Goal: Navigation & Orientation: Find specific page/section

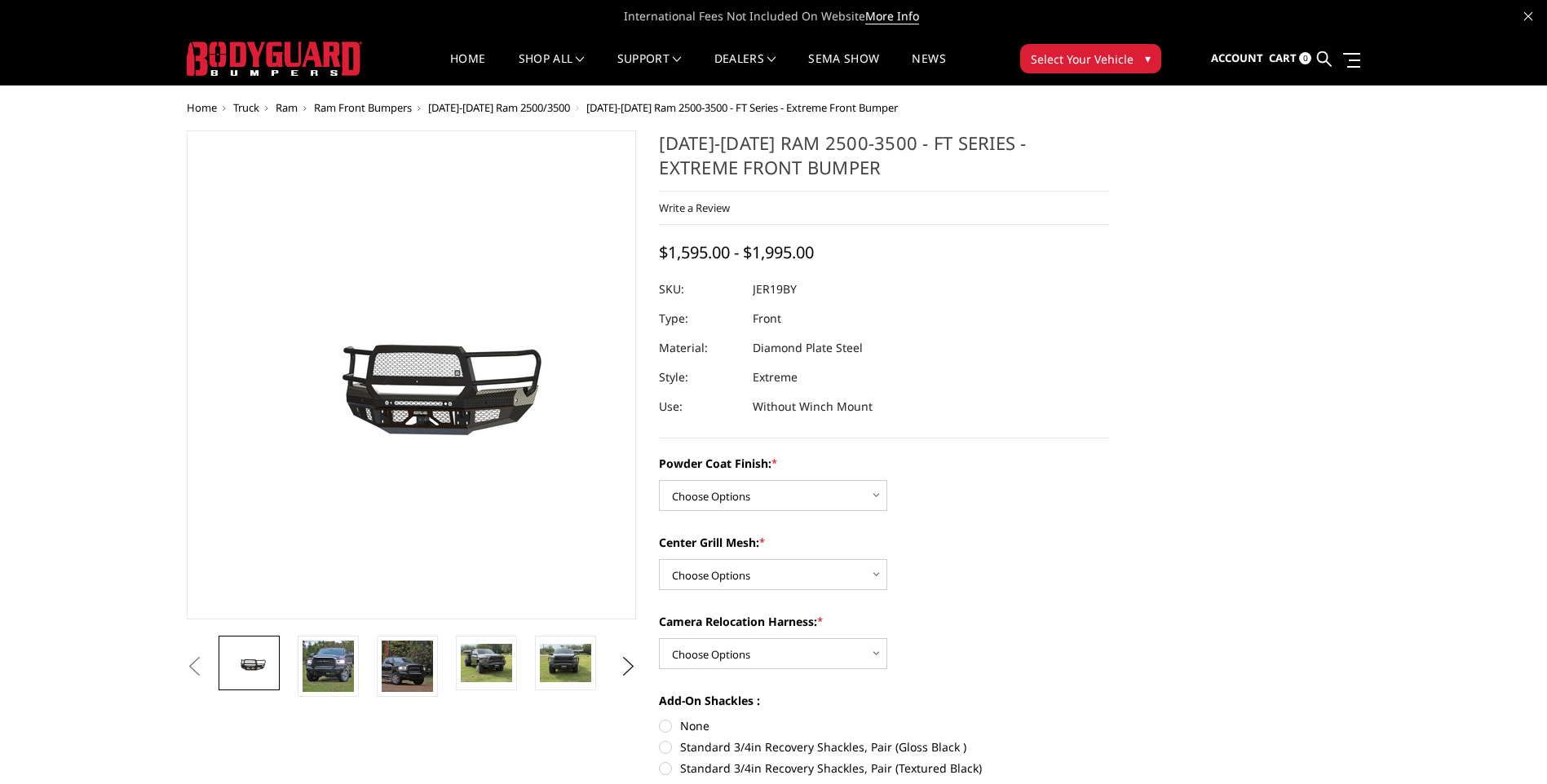
click at [365, 109] on span "Ram Front Bumpers" at bounding box center [362, 108] width 97 height 15
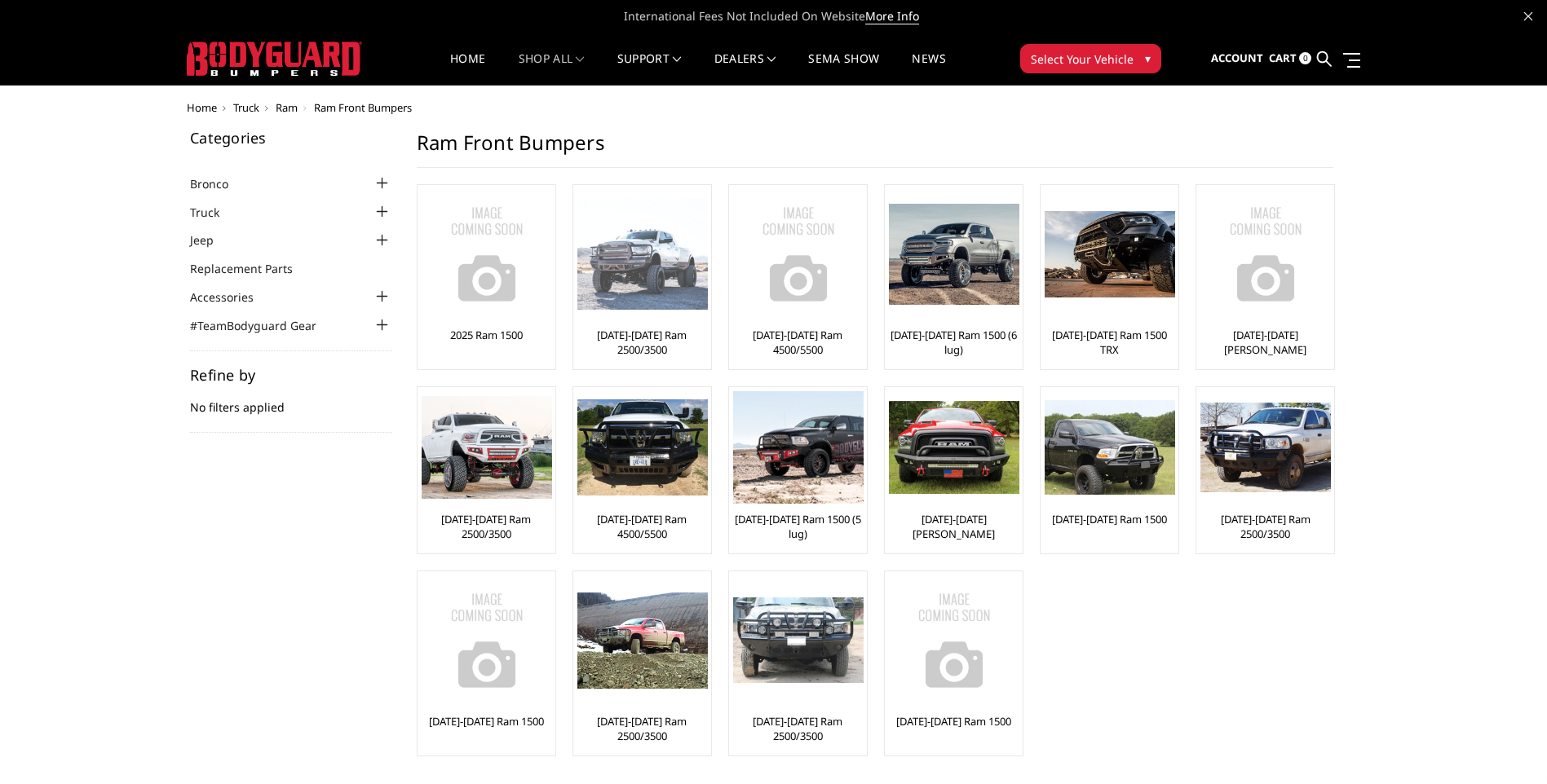
click at [616, 268] on img at bounding box center [642, 254] width 131 height 112
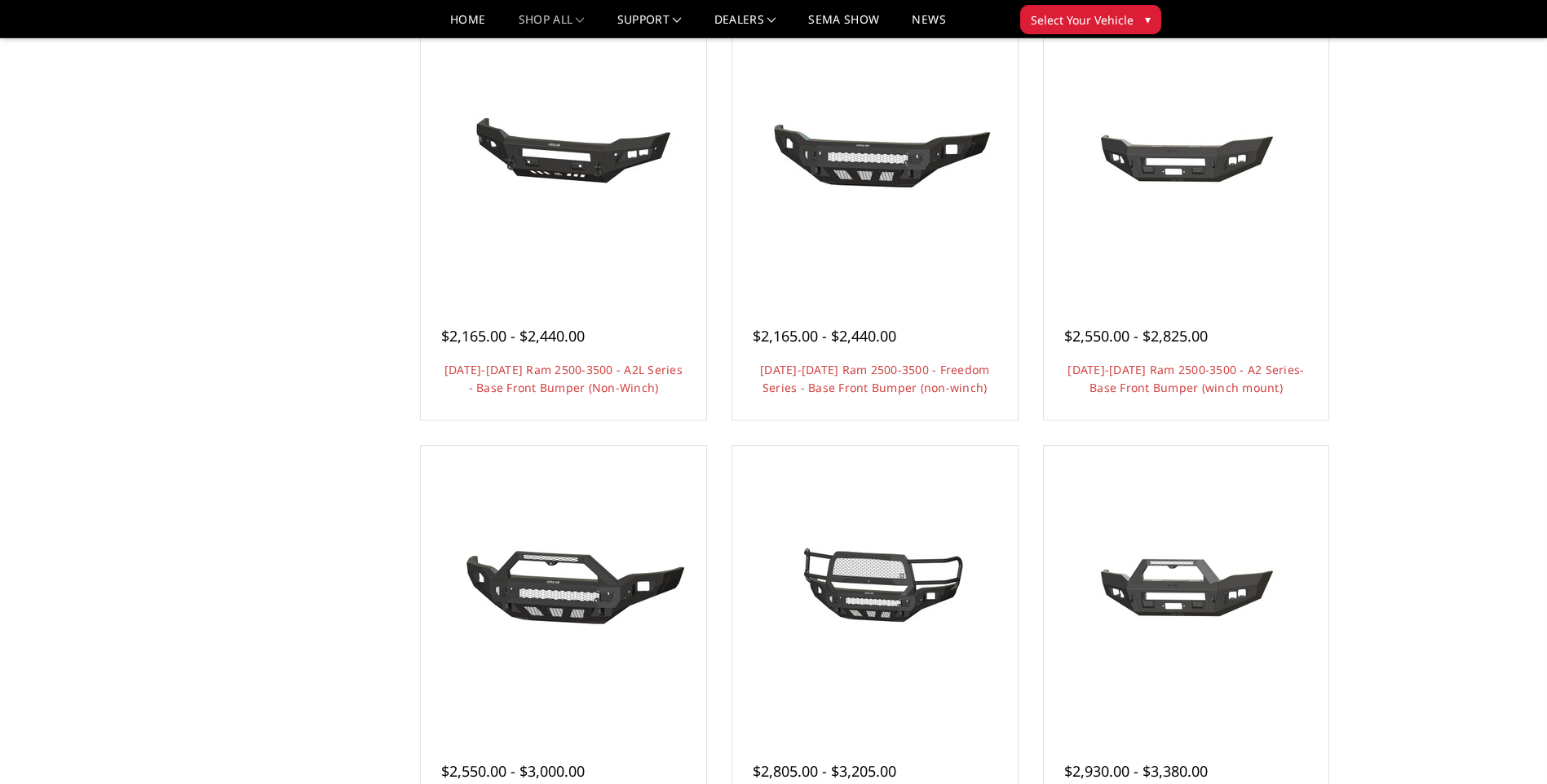
scroll to position [489, 0]
